Goal: Information Seeking & Learning: Check status

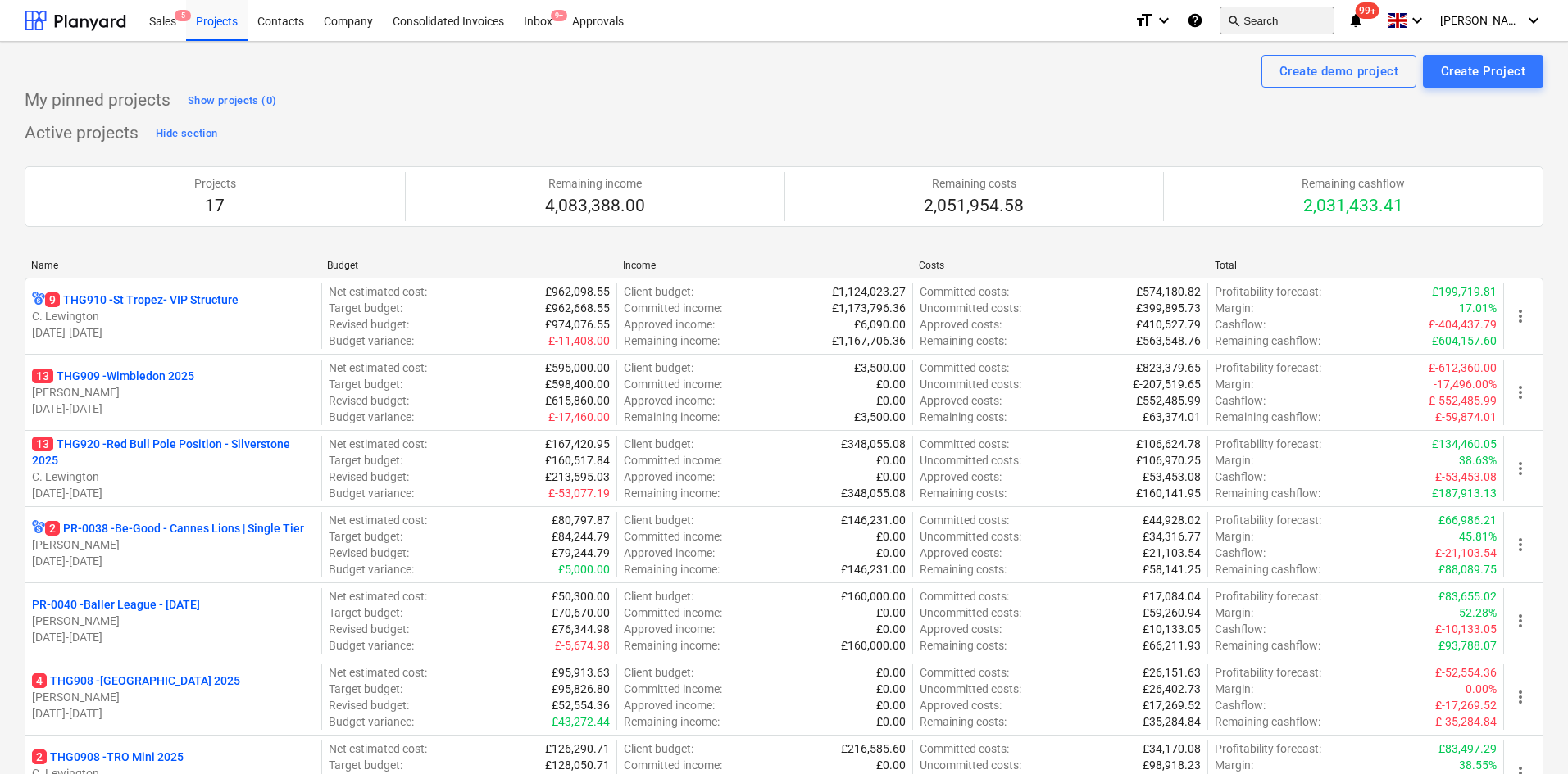
click at [1313, 23] on button "search Search" at bounding box center [1277, 20] width 115 height 28
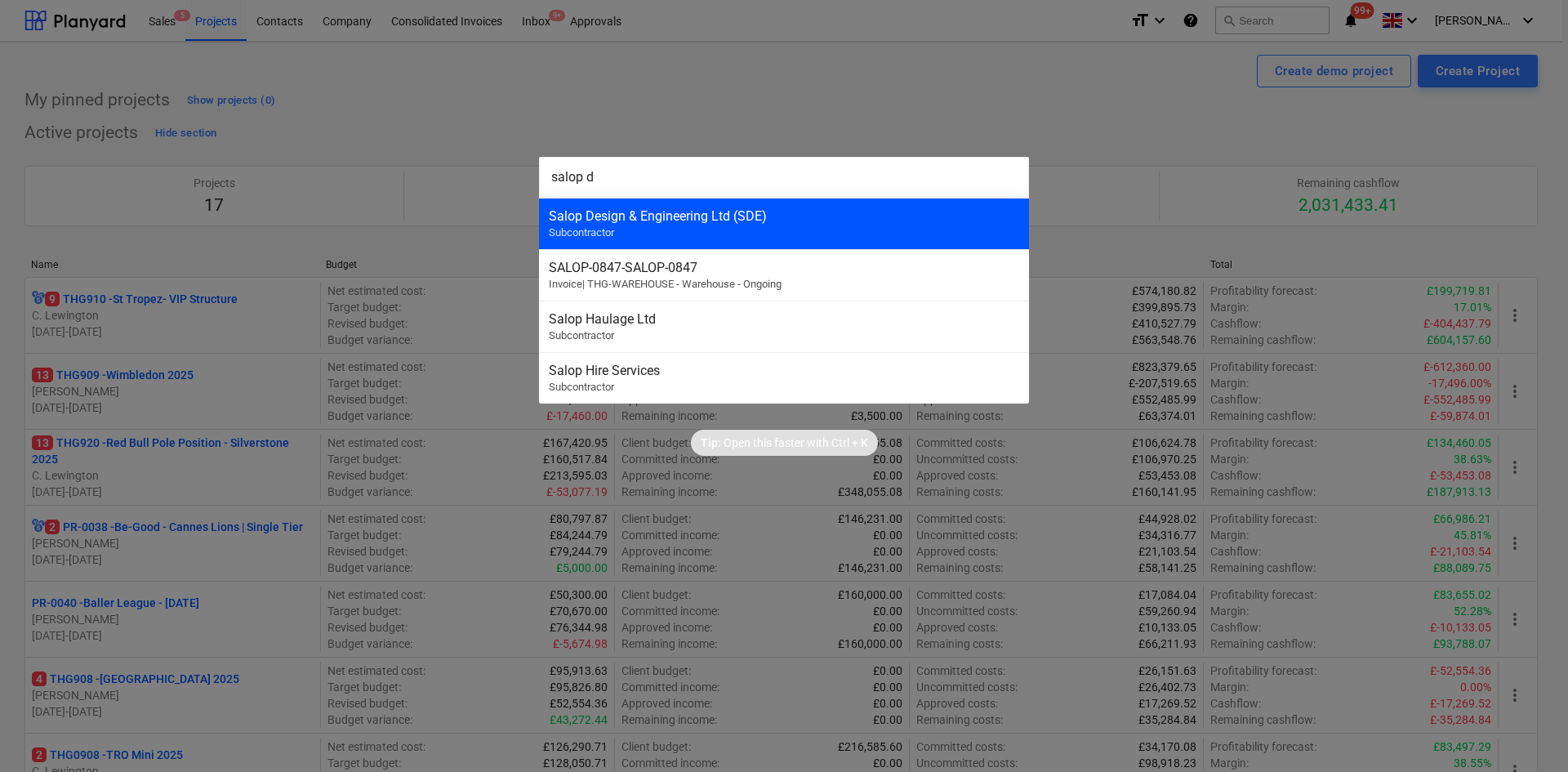
type input "salop d"
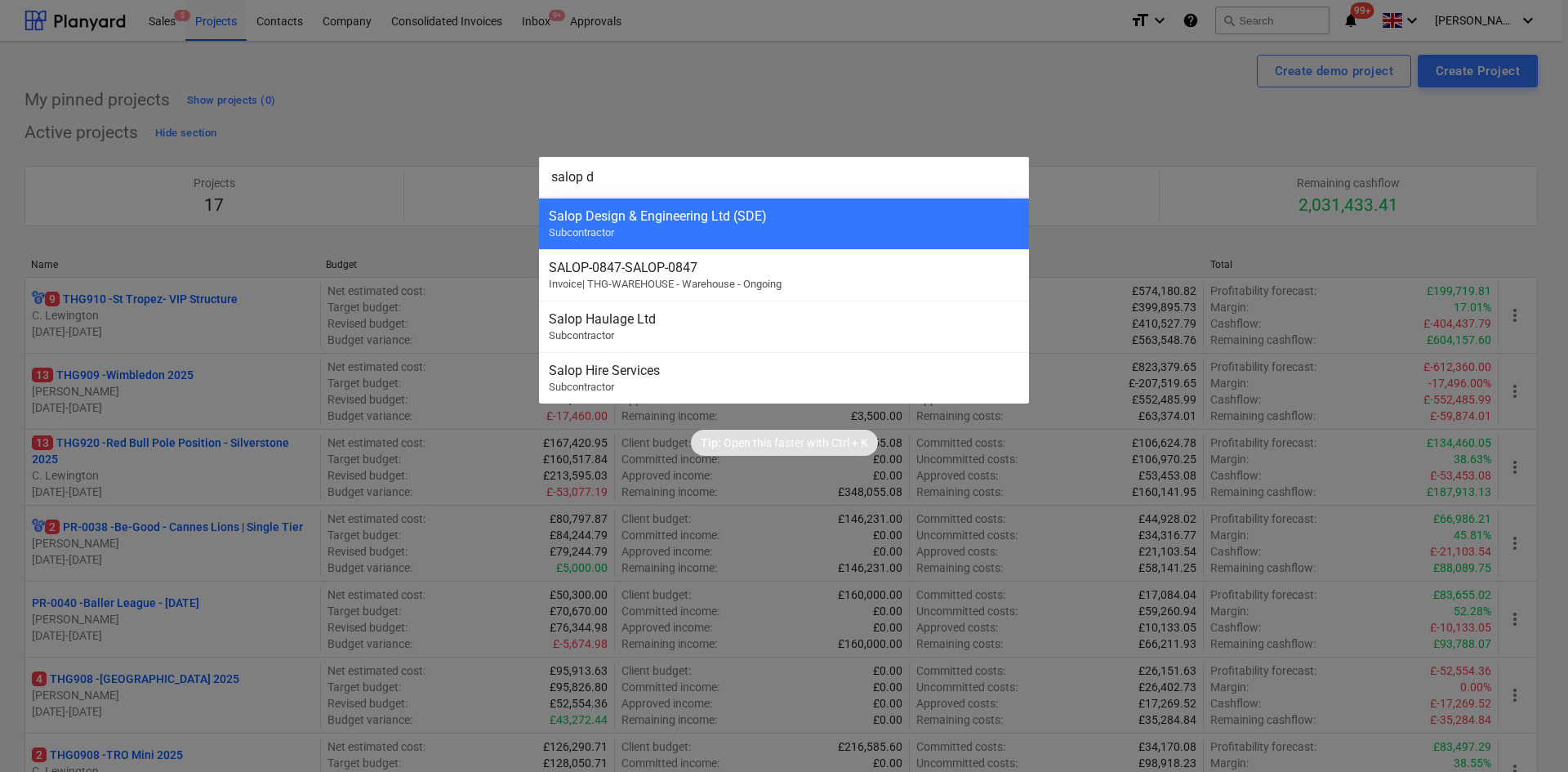
click at [665, 224] on div "Salop Design & Engineering Ltd (SDE) Subcontractor" at bounding box center [784, 223] width 490 height 52
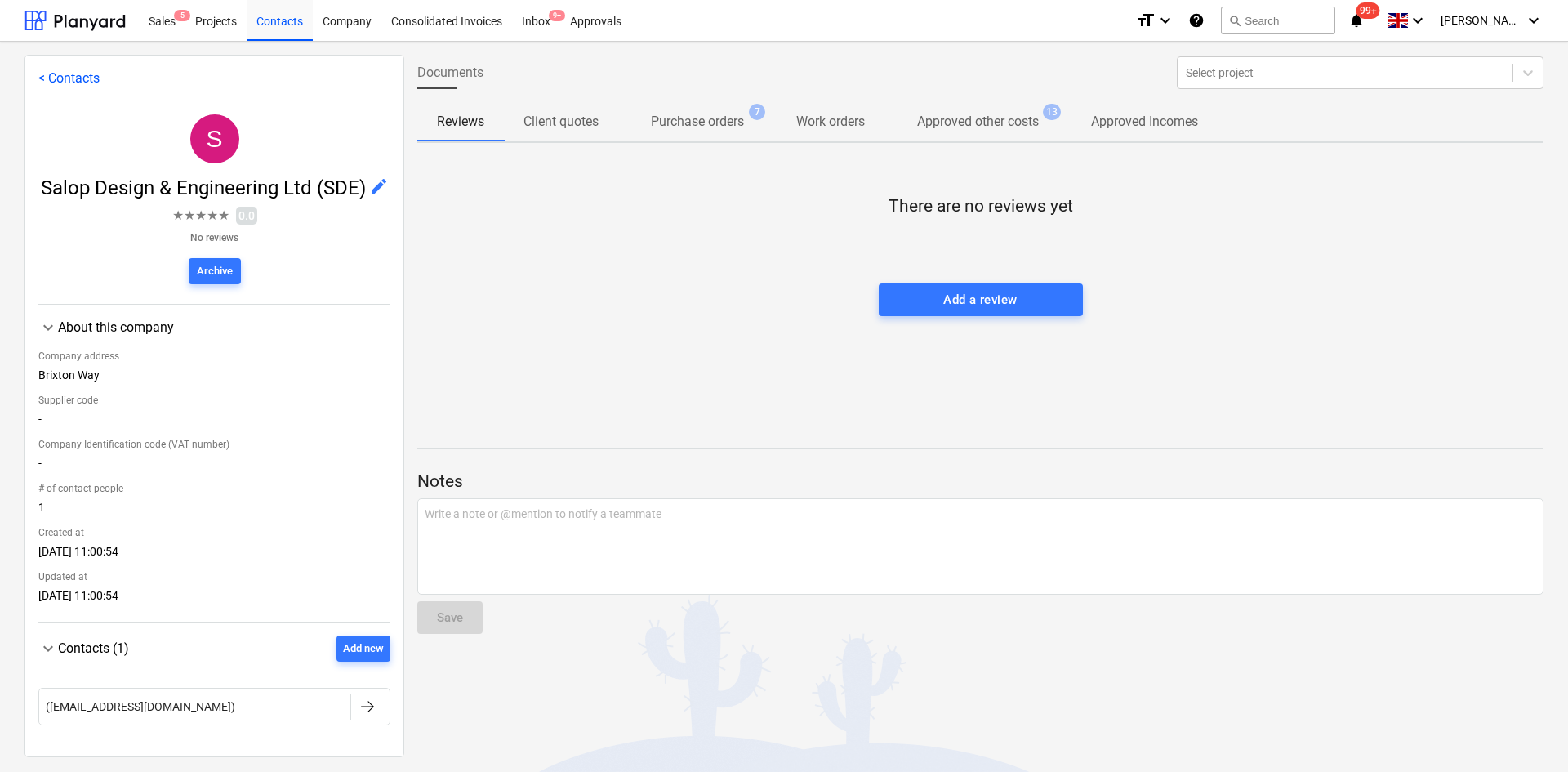
click at [714, 137] on span "Purchase orders 7" at bounding box center [697, 122] width 158 height 30
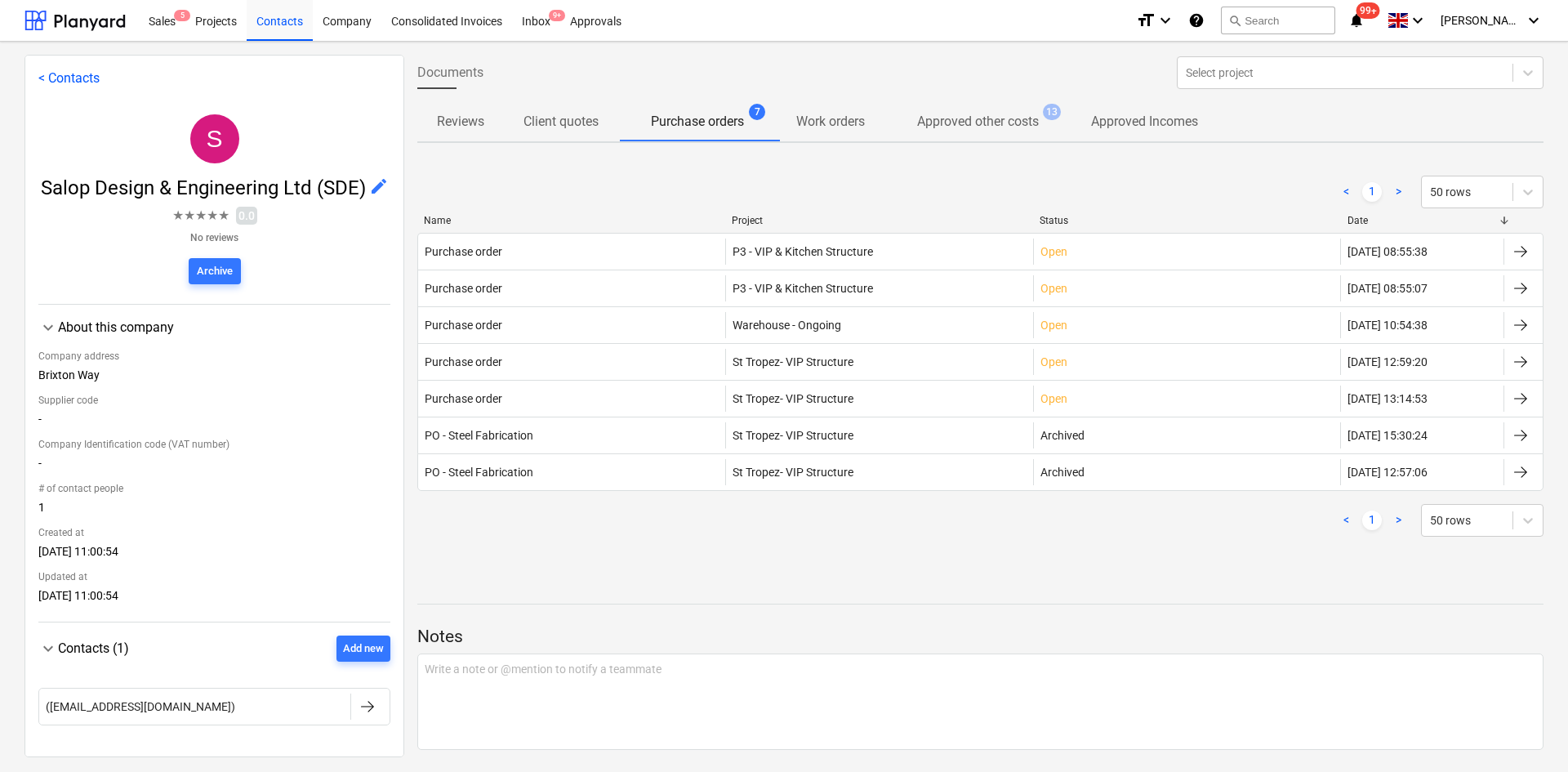
click at [649, 261] on div "Purchase order" at bounding box center [572, 251] width 307 height 26
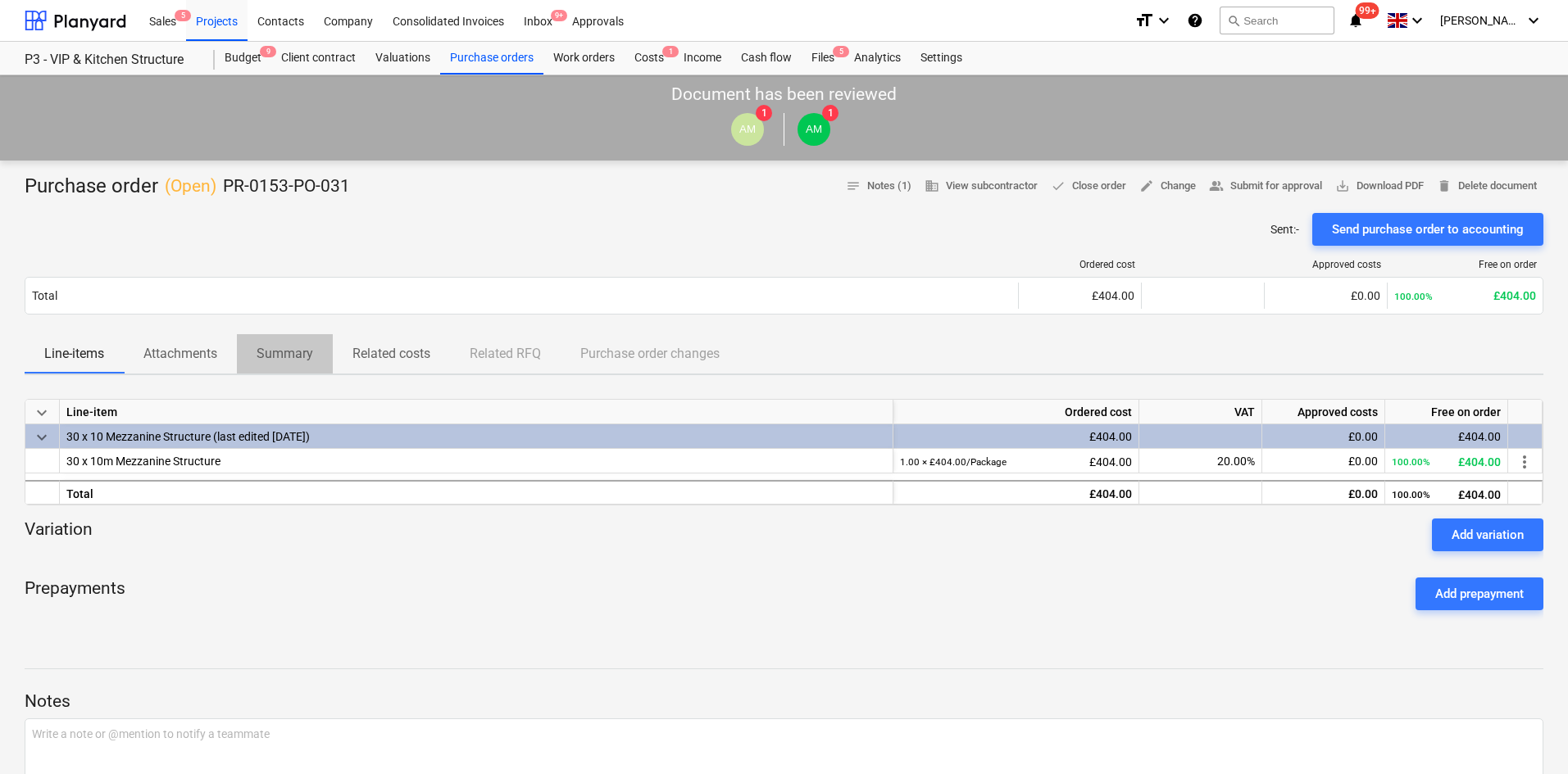
click at [264, 354] on p "Summary" at bounding box center [285, 354] width 57 height 20
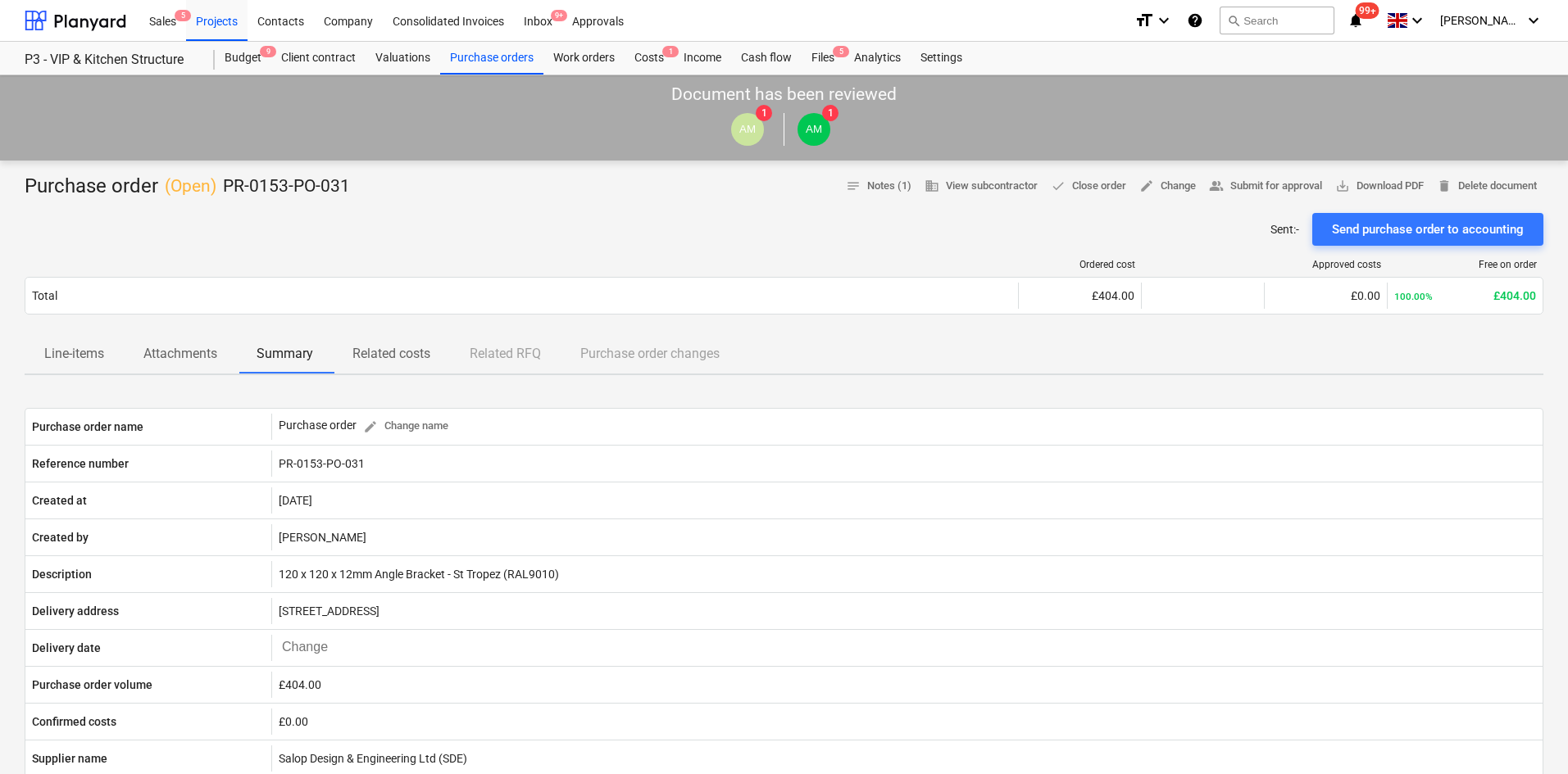
click at [78, 347] on p "Line-items" at bounding box center [74, 354] width 60 height 20
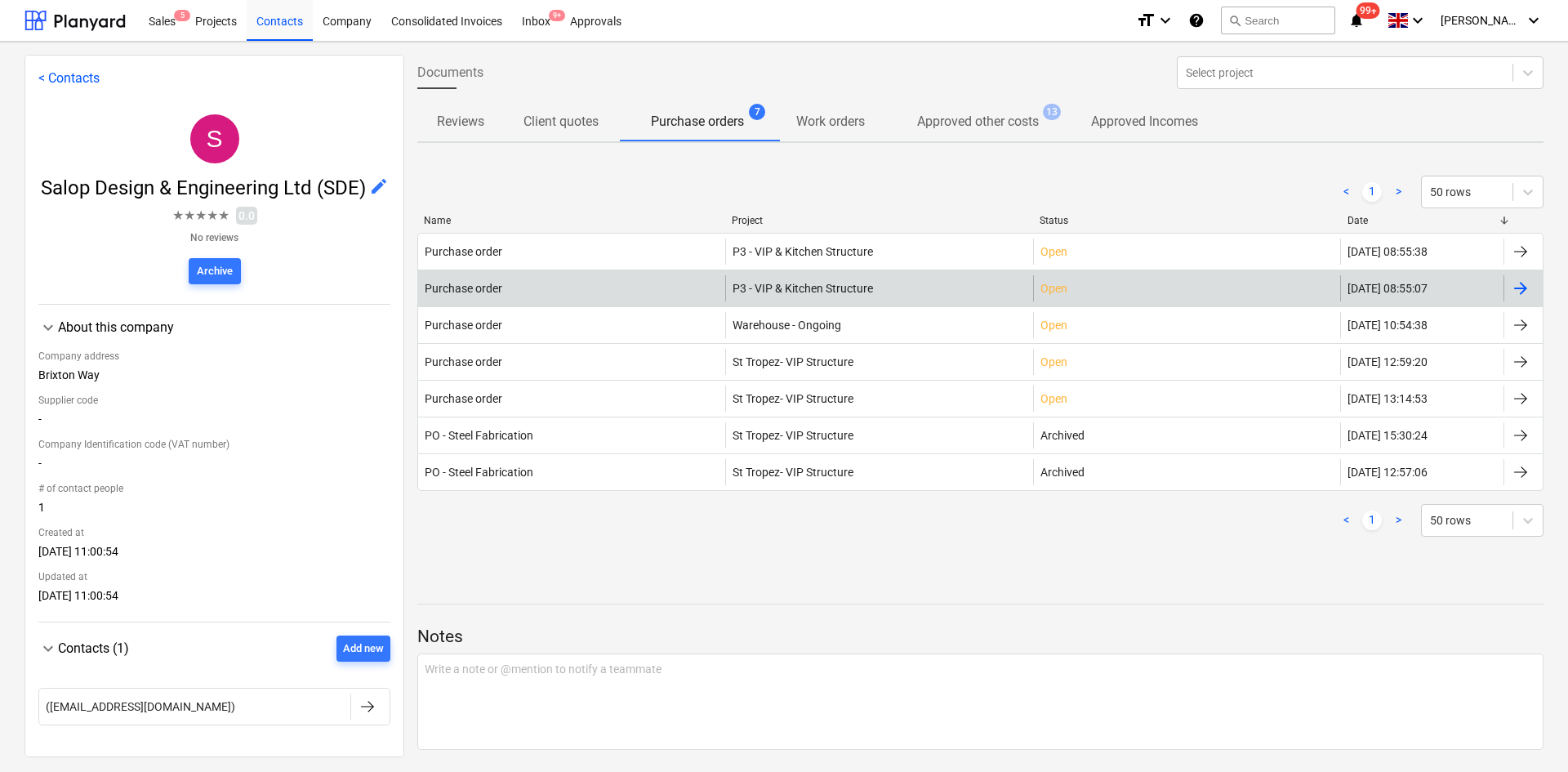
click at [565, 280] on div "Purchase order" at bounding box center [572, 288] width 307 height 26
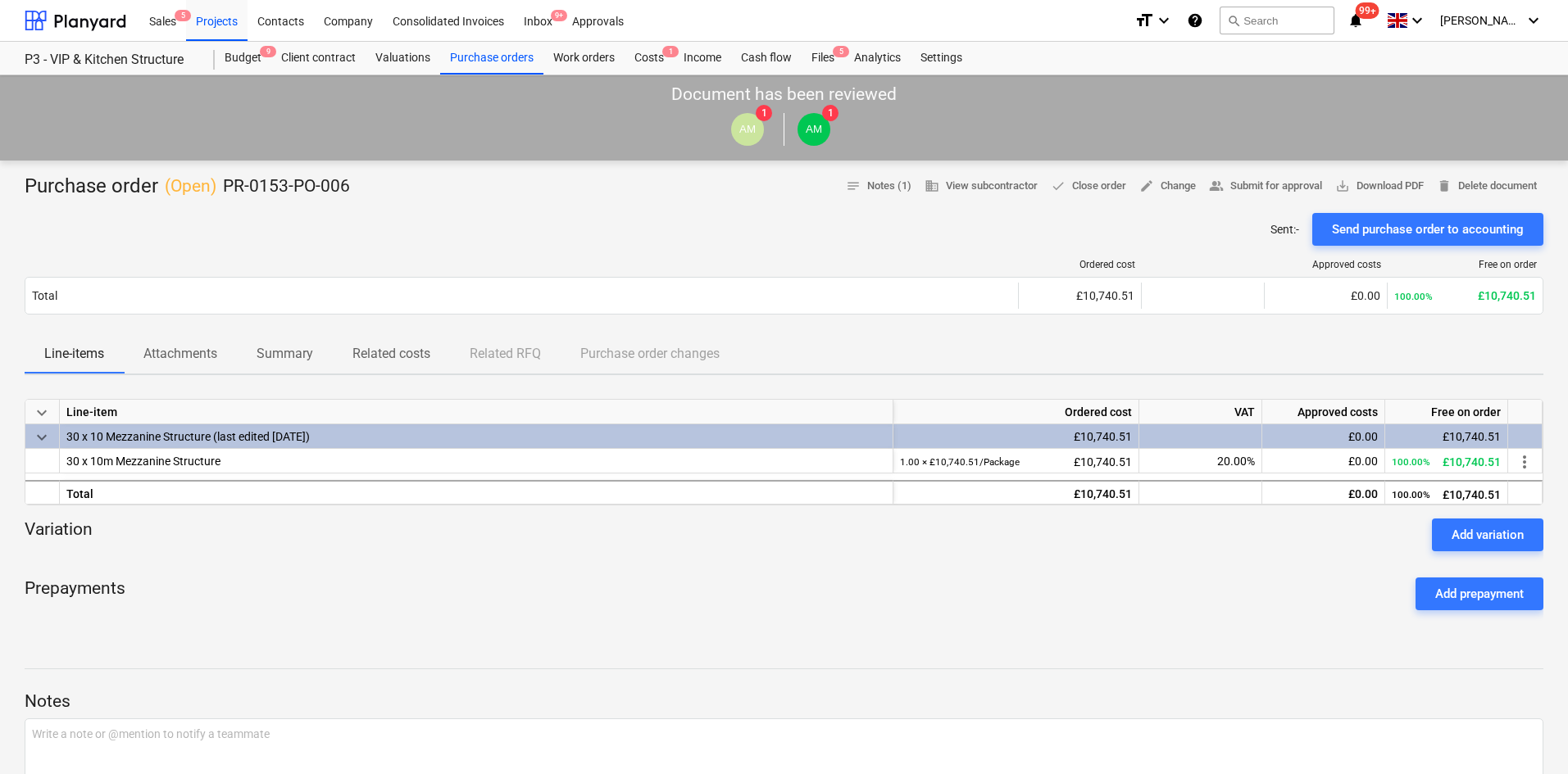
click at [303, 374] on button "Summary" at bounding box center [284, 354] width 96 height 39
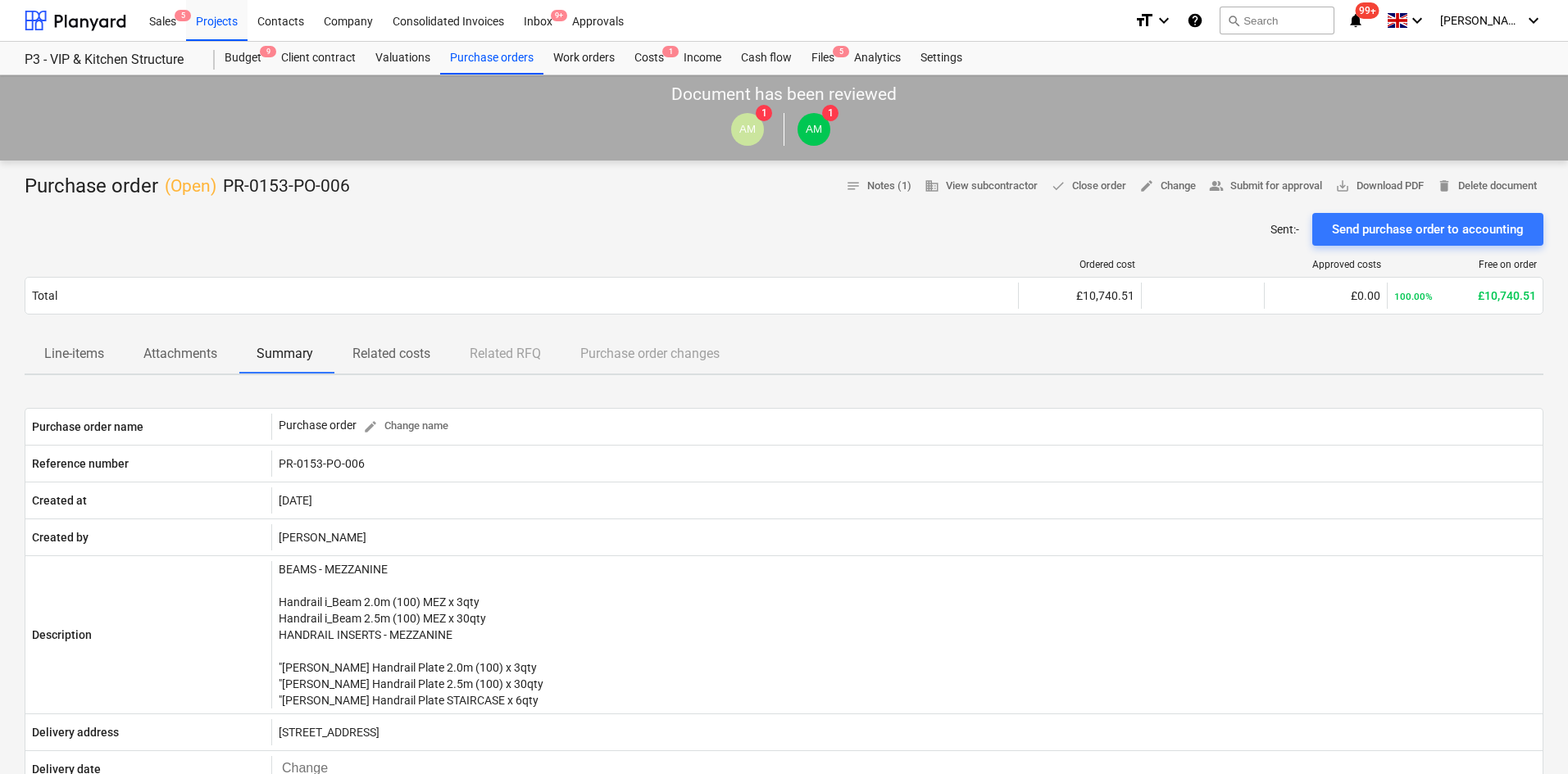
click at [190, 360] on p "Attachments" at bounding box center [181, 354] width 74 height 20
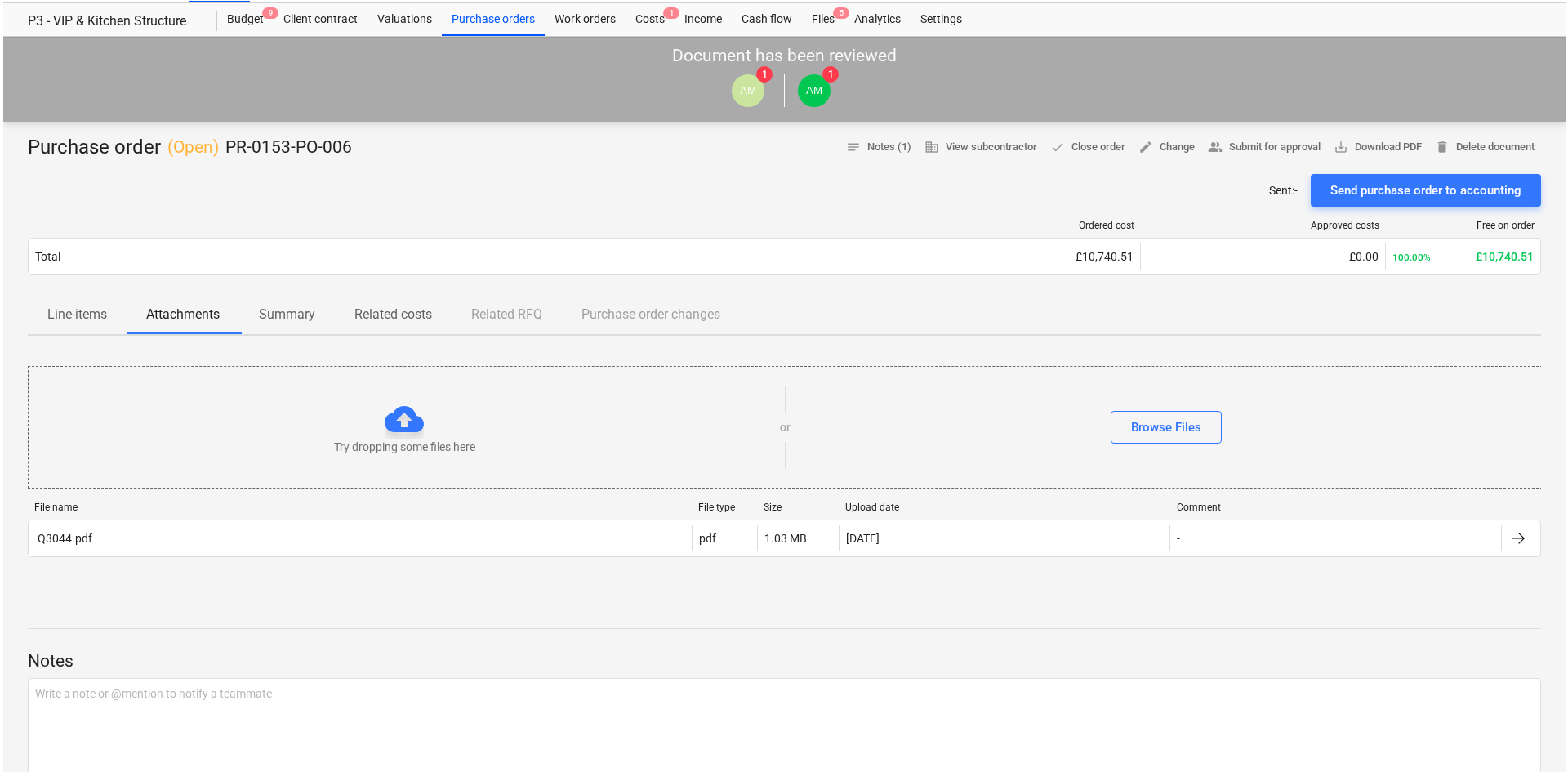
scroll to position [82, 0]
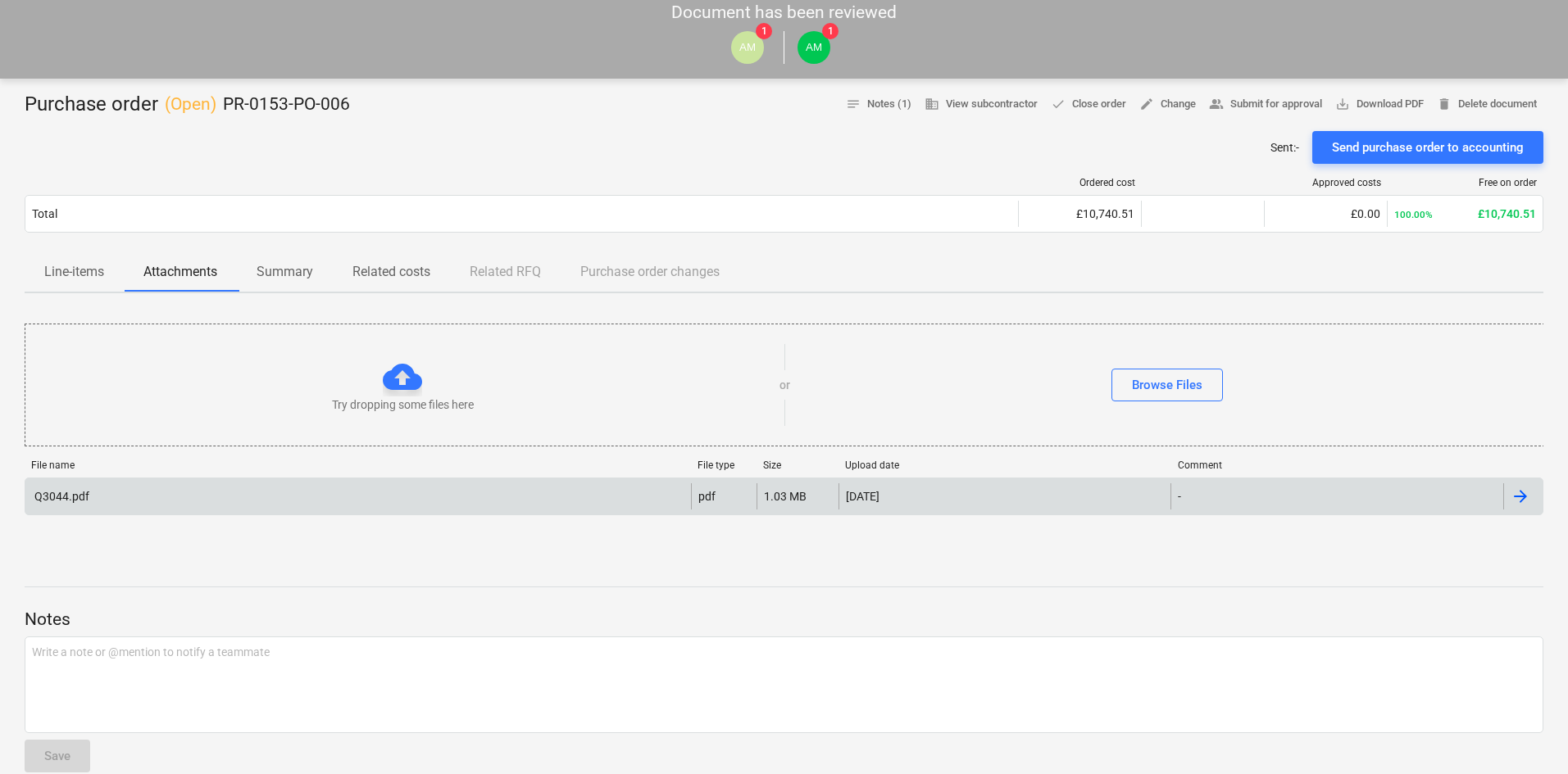
click at [105, 491] on div "Q3044.pdf" at bounding box center [358, 496] width 666 height 26
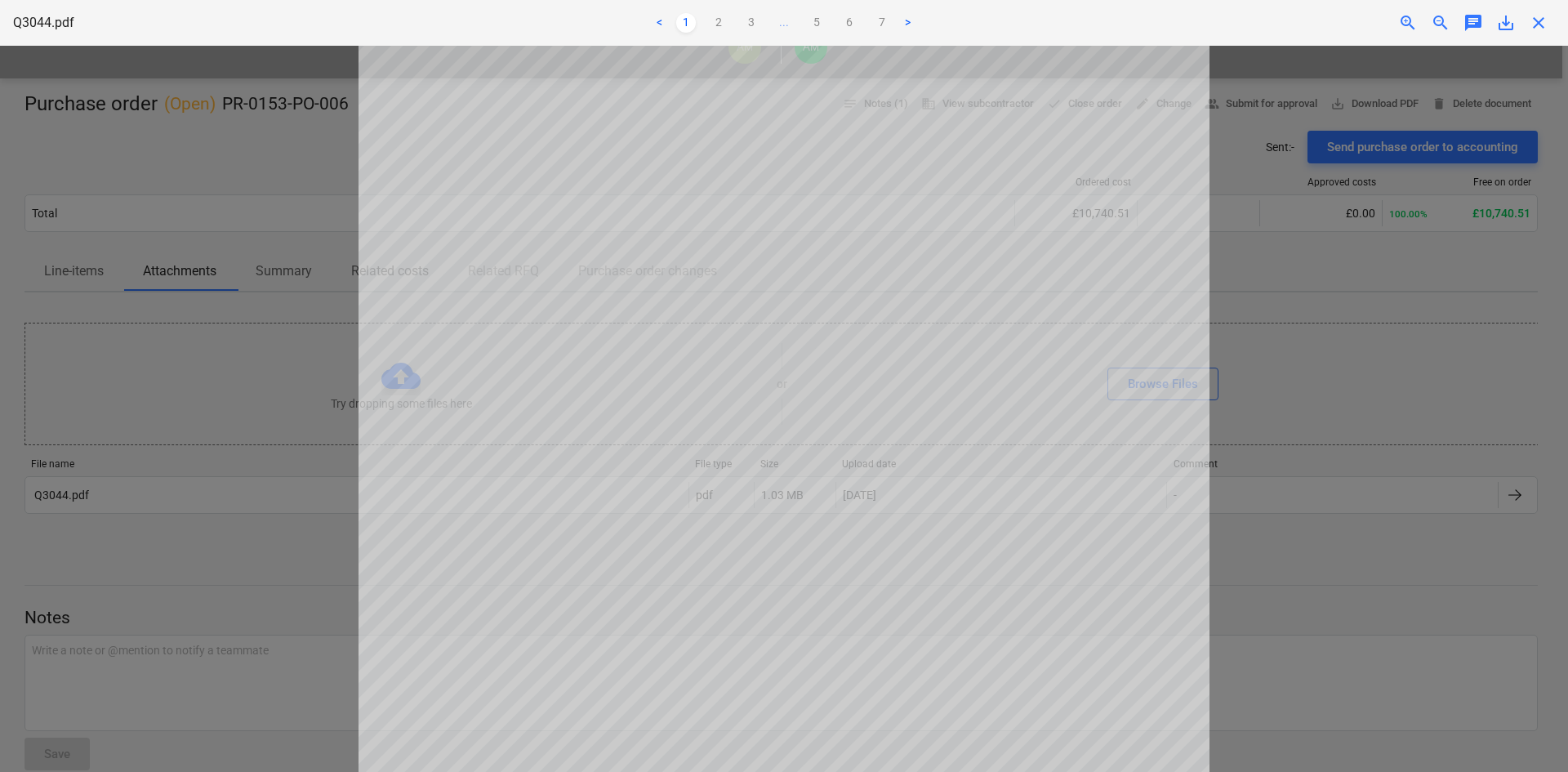
scroll to position [327, 0]
